Goal: Entertainment & Leisure: Consume media (video, audio)

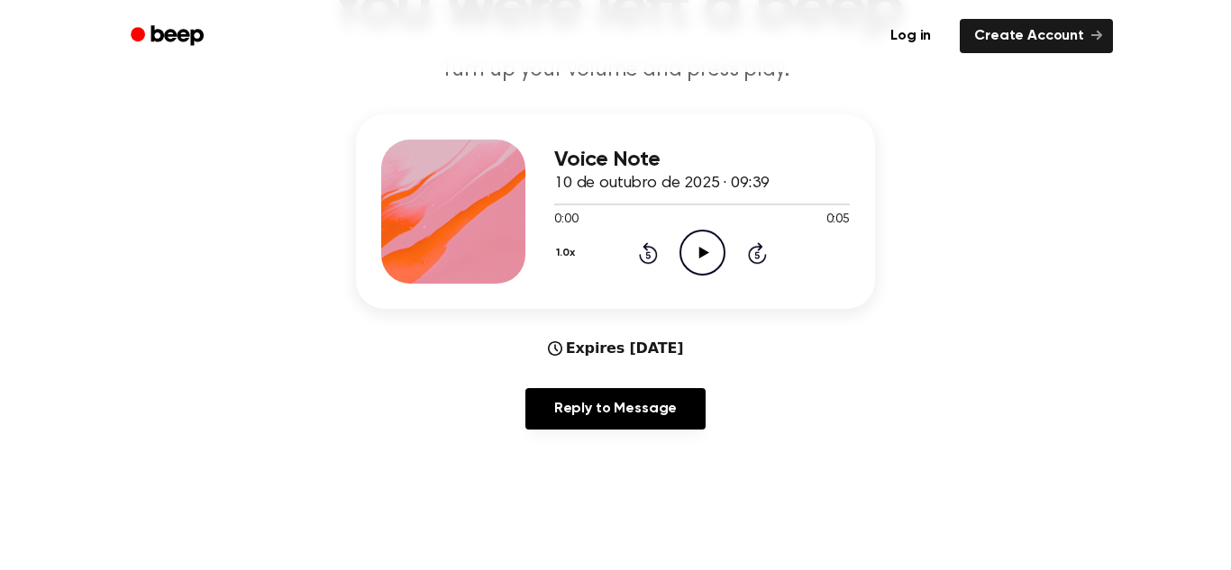
click at [696, 257] on icon "Play Audio" at bounding box center [702, 253] width 46 height 46
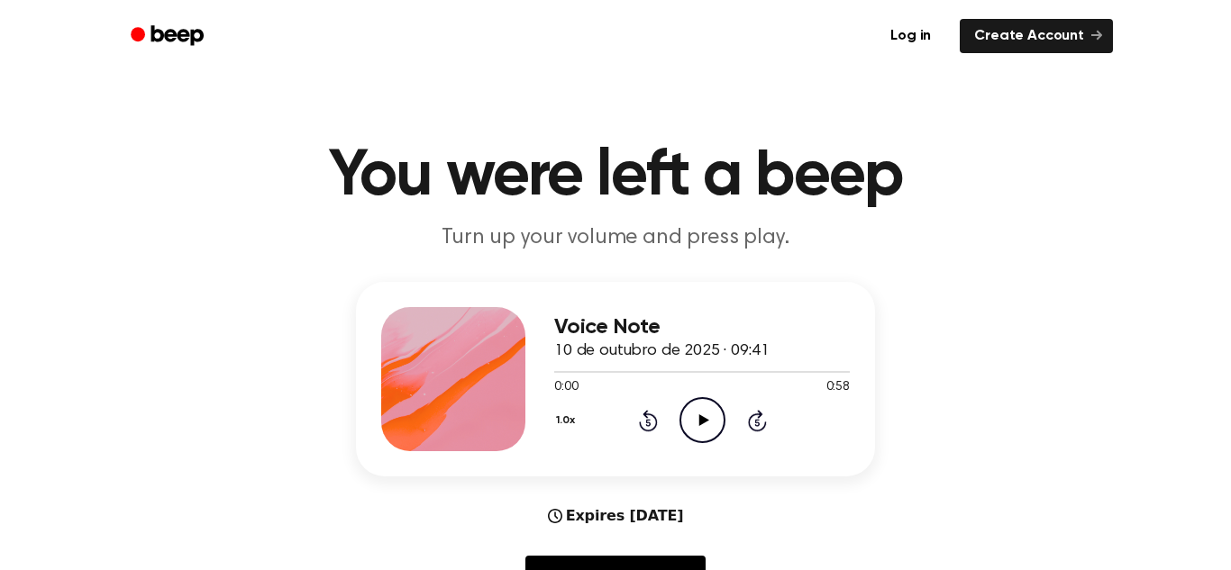
click at [700, 424] on icon at bounding box center [703, 420] width 10 height 12
click at [709, 431] on icon "Play Audio" at bounding box center [702, 420] width 46 height 46
click at [716, 373] on div at bounding box center [702, 371] width 296 height 14
click at [705, 373] on span at bounding box center [712, 372] width 14 height 14
click at [700, 426] on icon at bounding box center [702, 420] width 8 height 12
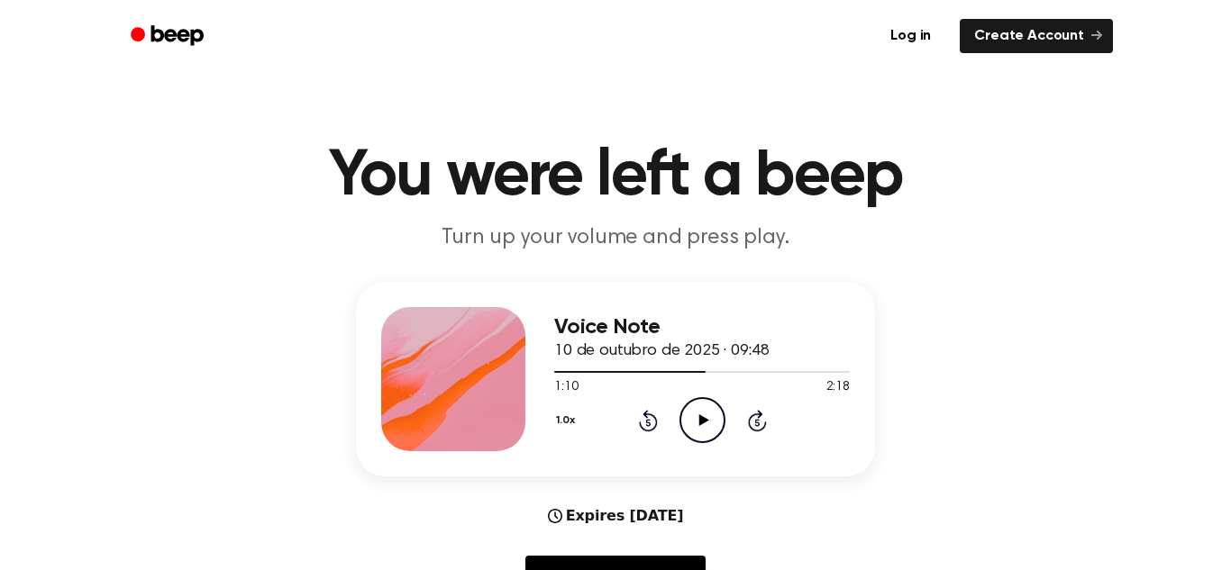
click at [696, 430] on icon "Play Audio" at bounding box center [702, 420] width 46 height 46
click at [696, 430] on icon "Pause Audio" at bounding box center [702, 420] width 46 height 46
click at [705, 374] on span at bounding box center [706, 372] width 14 height 14
click at [709, 423] on icon "Play Audio" at bounding box center [702, 420] width 46 height 46
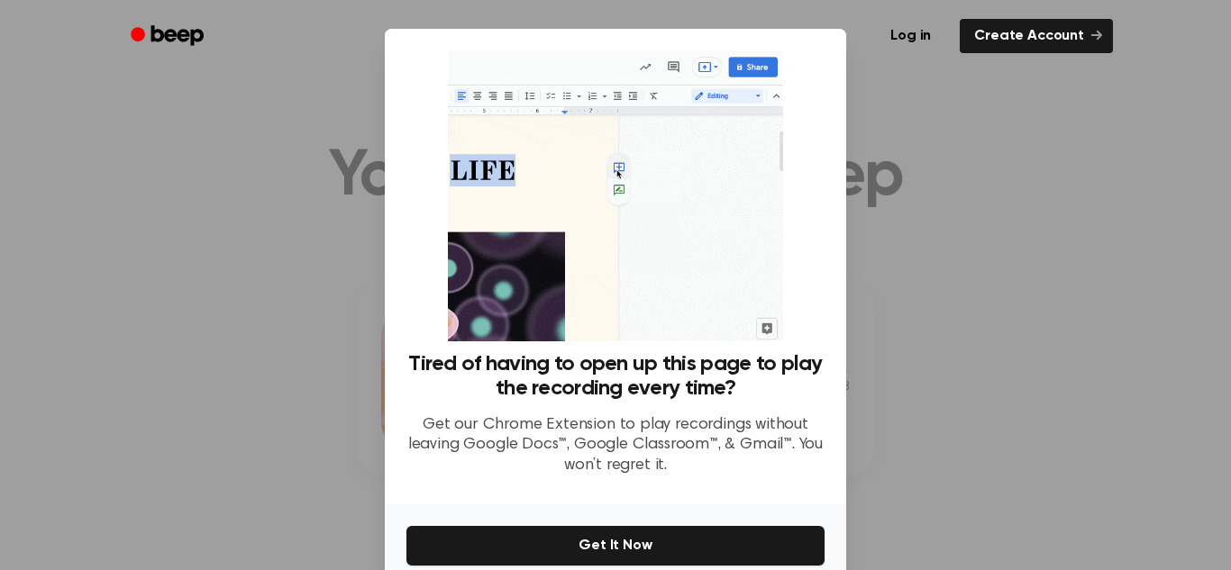
click at [1017, 266] on div at bounding box center [615, 285] width 1231 height 570
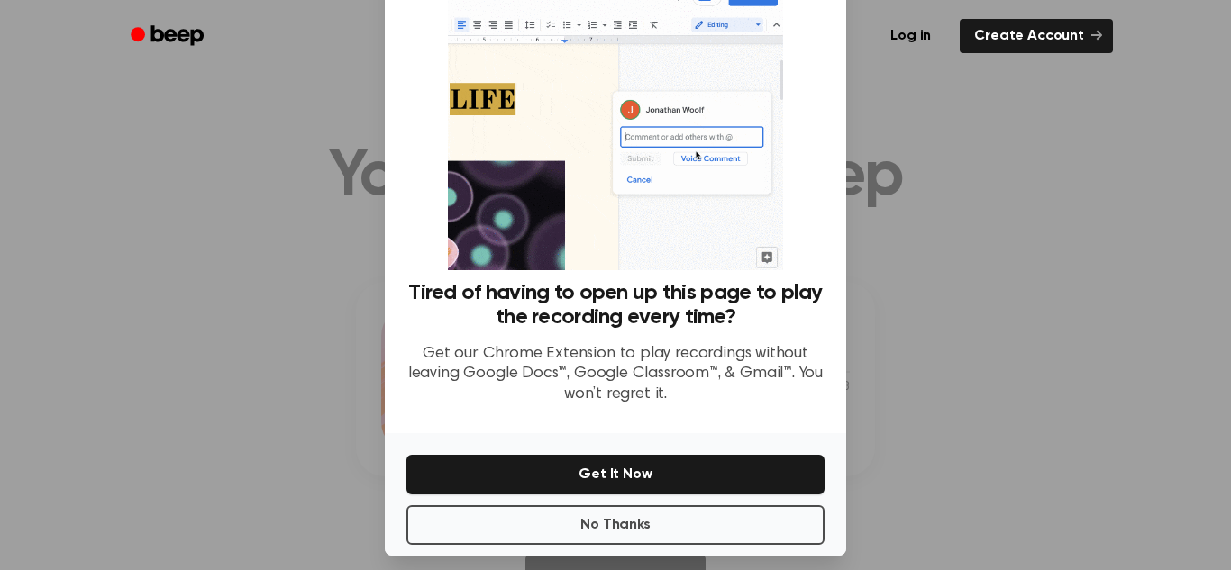
scroll to position [86, 0]
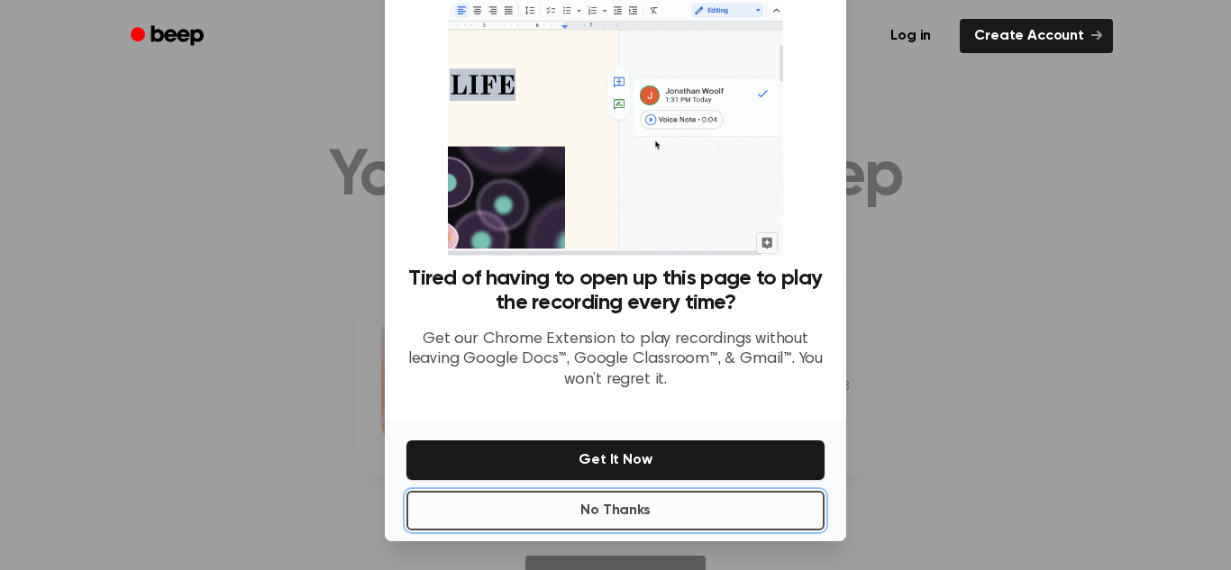
click at [639, 506] on button "No Thanks" at bounding box center [615, 511] width 418 height 40
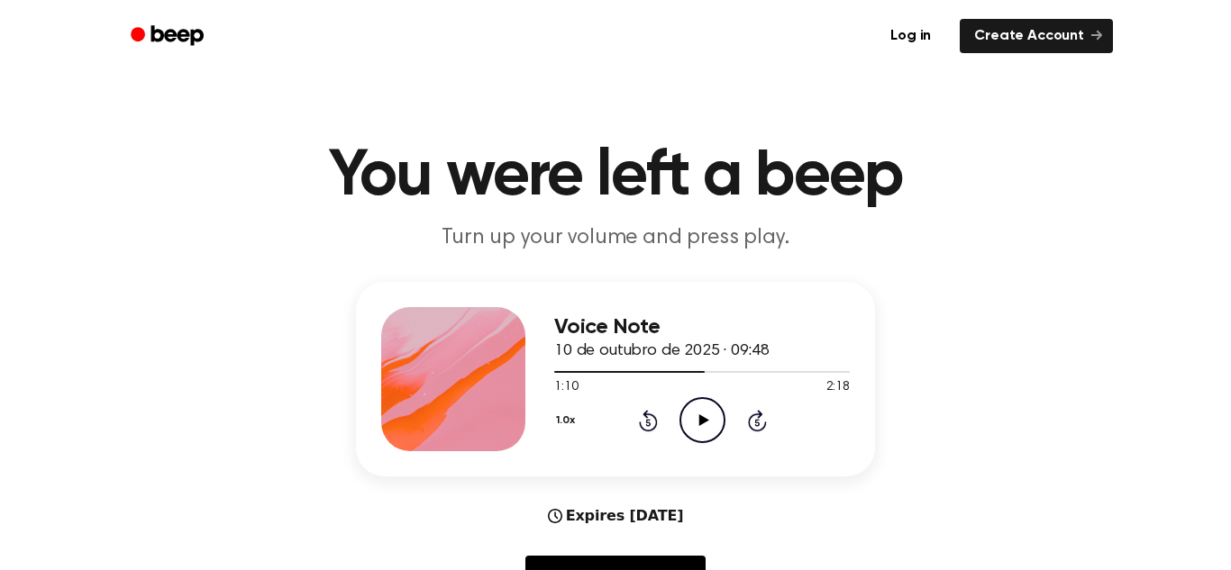
click at [698, 432] on icon "Play Audio" at bounding box center [702, 420] width 46 height 46
click at [704, 423] on icon at bounding box center [702, 420] width 8 height 12
click at [701, 378] on div at bounding box center [702, 371] width 296 height 14
click at [696, 405] on icon "Play Audio" at bounding box center [702, 420] width 46 height 46
click at [687, 390] on div "1:17 2:18" at bounding box center [702, 387] width 296 height 19
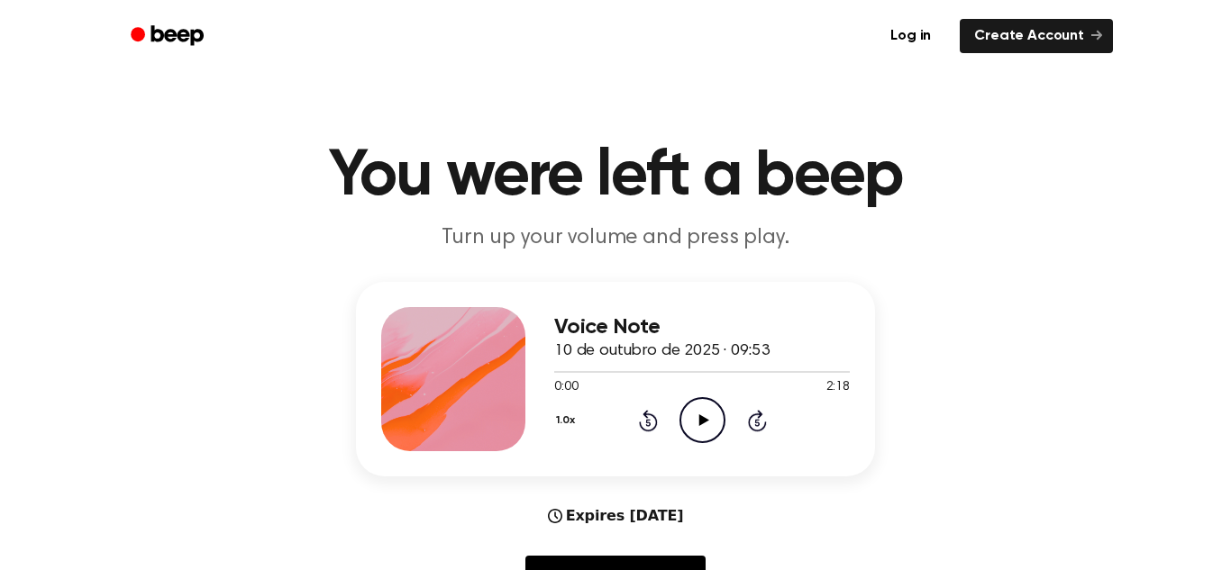
click at [722, 423] on icon "Play Audio" at bounding box center [702, 420] width 46 height 46
click at [722, 423] on icon "Pause Audio" at bounding box center [702, 420] width 46 height 46
click at [722, 423] on icon "Play Audio" at bounding box center [702, 420] width 46 height 46
click at [692, 429] on icon "Pause Audio" at bounding box center [702, 420] width 46 height 46
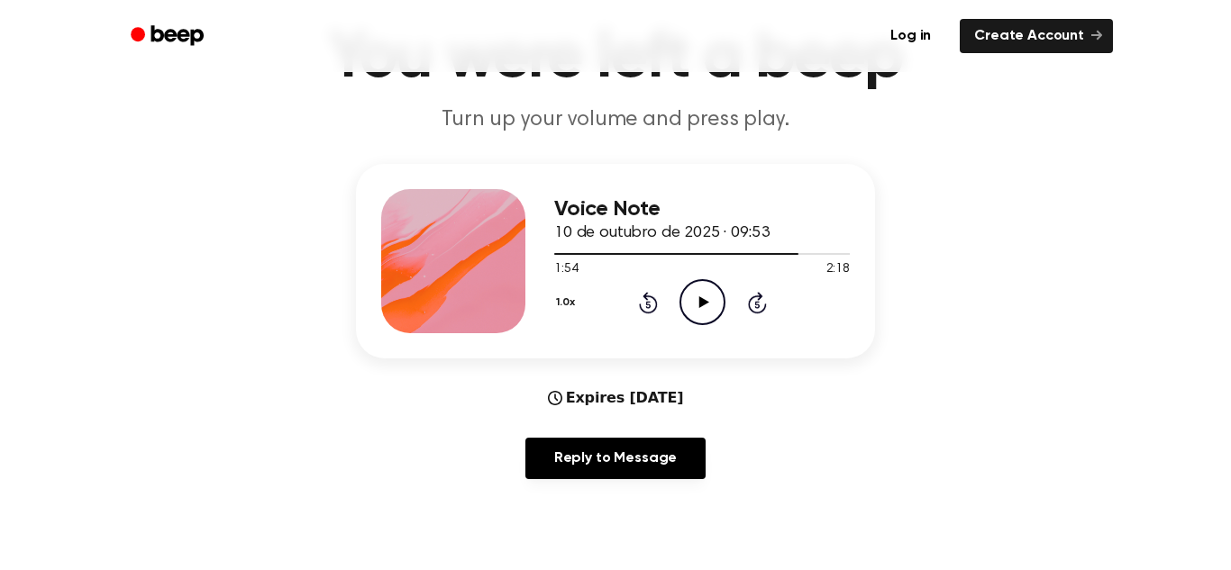
scroll to position [121, 0]
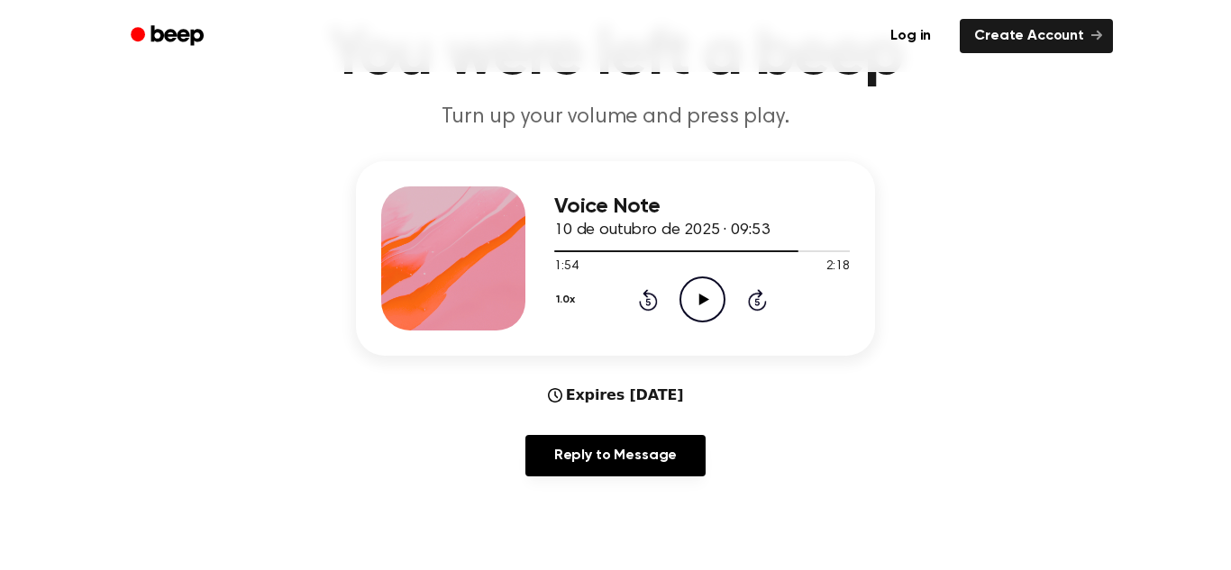
click at [699, 287] on icon "Play Audio" at bounding box center [702, 300] width 46 height 46
click at [701, 302] on icon "Pause Audio" at bounding box center [702, 300] width 46 height 46
click at [707, 314] on icon "Play Audio" at bounding box center [702, 300] width 46 height 46
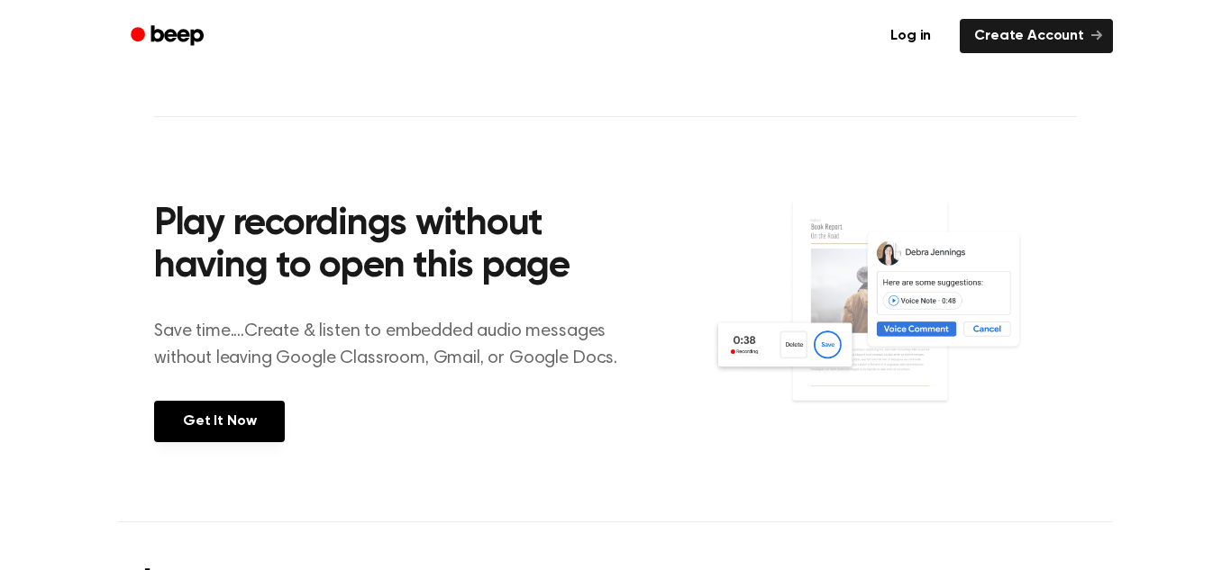
scroll to position [0, 0]
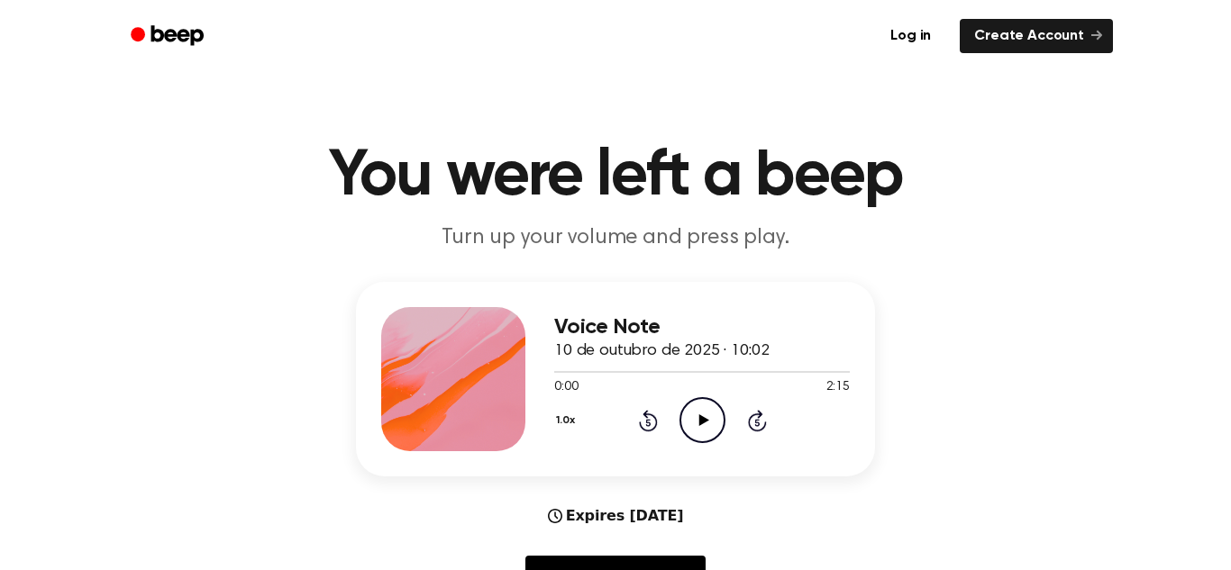
click at [696, 431] on icon "Play Audio" at bounding box center [702, 420] width 46 height 46
click at [696, 431] on icon "Pause Audio" at bounding box center [702, 420] width 46 height 46
click at [696, 431] on icon "Play Audio" at bounding box center [702, 420] width 46 height 46
